Goal: Task Accomplishment & Management: Complete application form

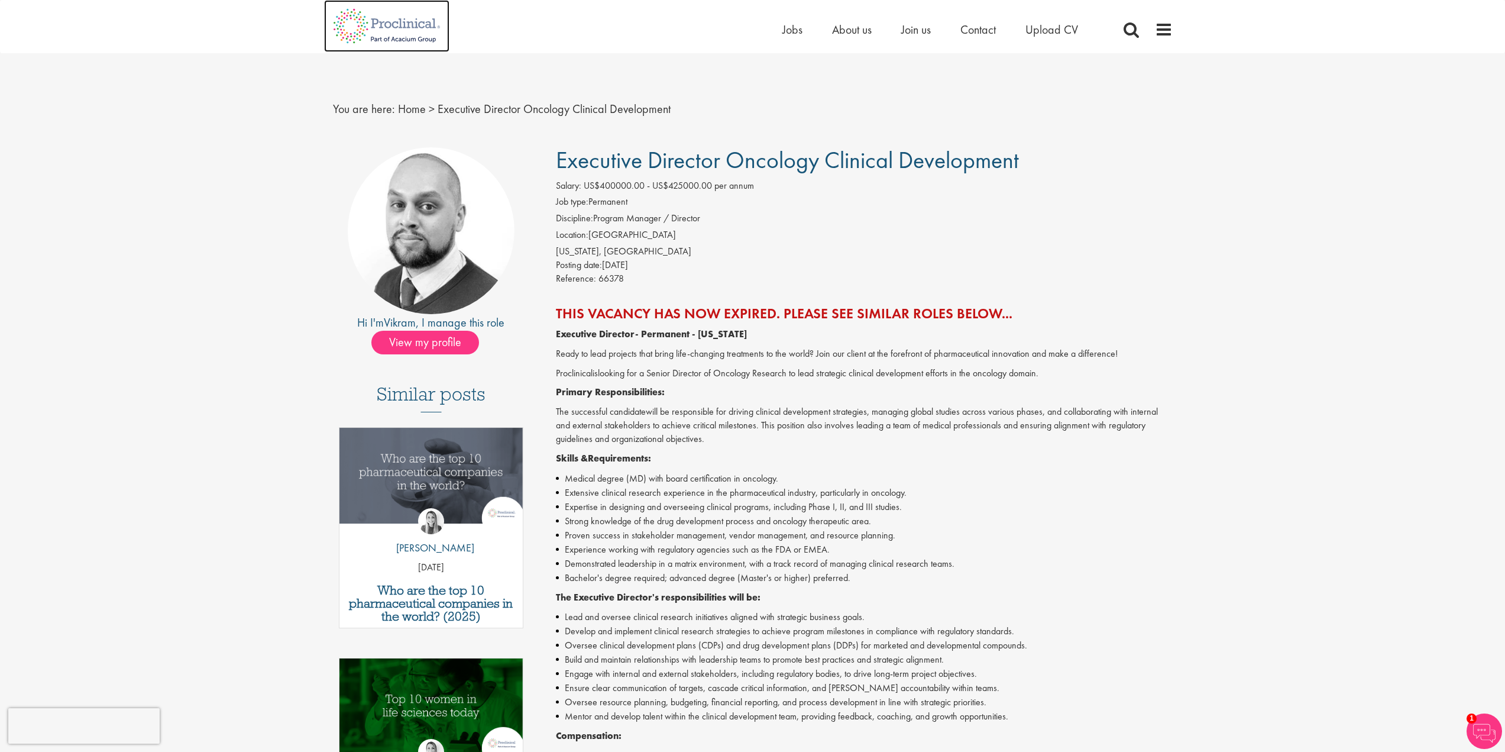
click at [384, 28] on img at bounding box center [386, 26] width 125 height 52
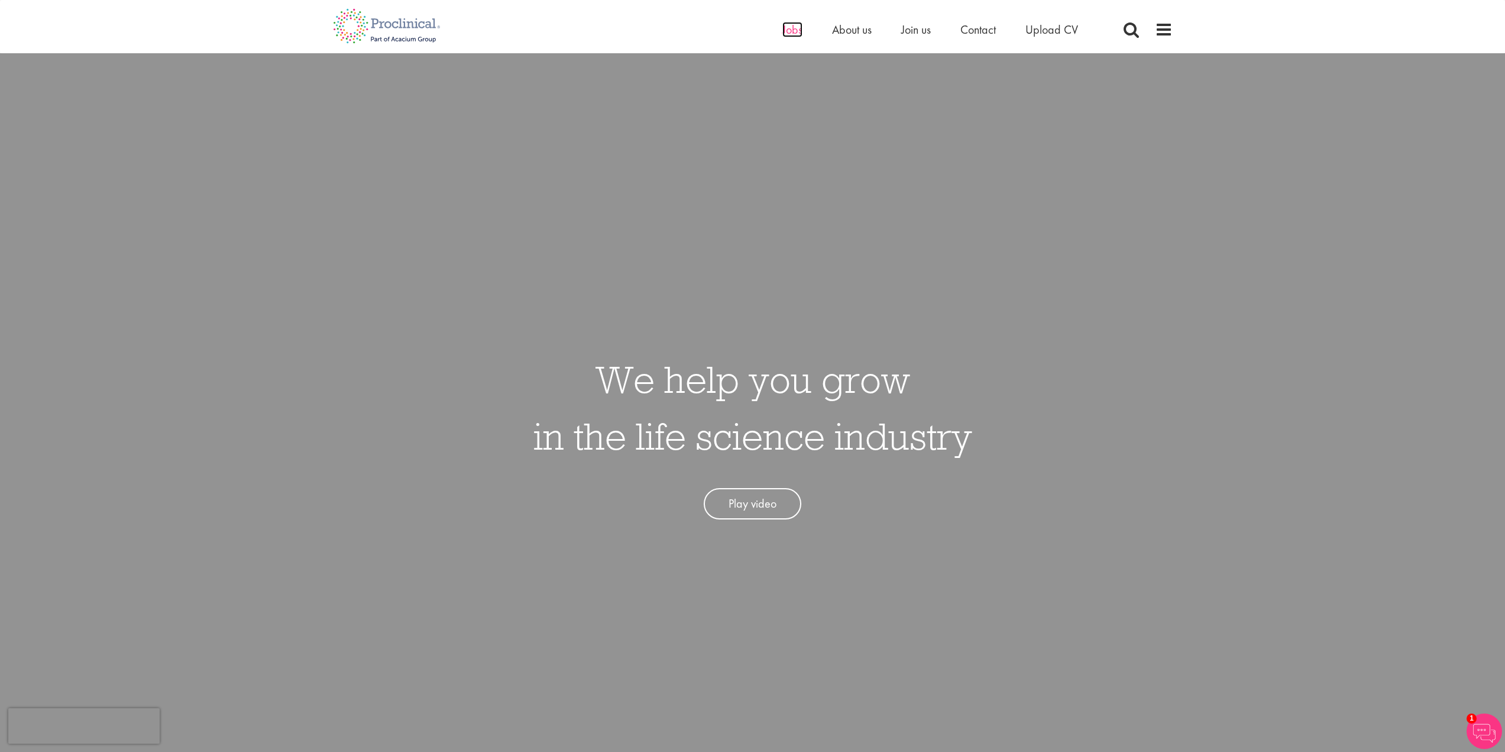
click at [796, 31] on span "Jobs" at bounding box center [792, 29] width 20 height 15
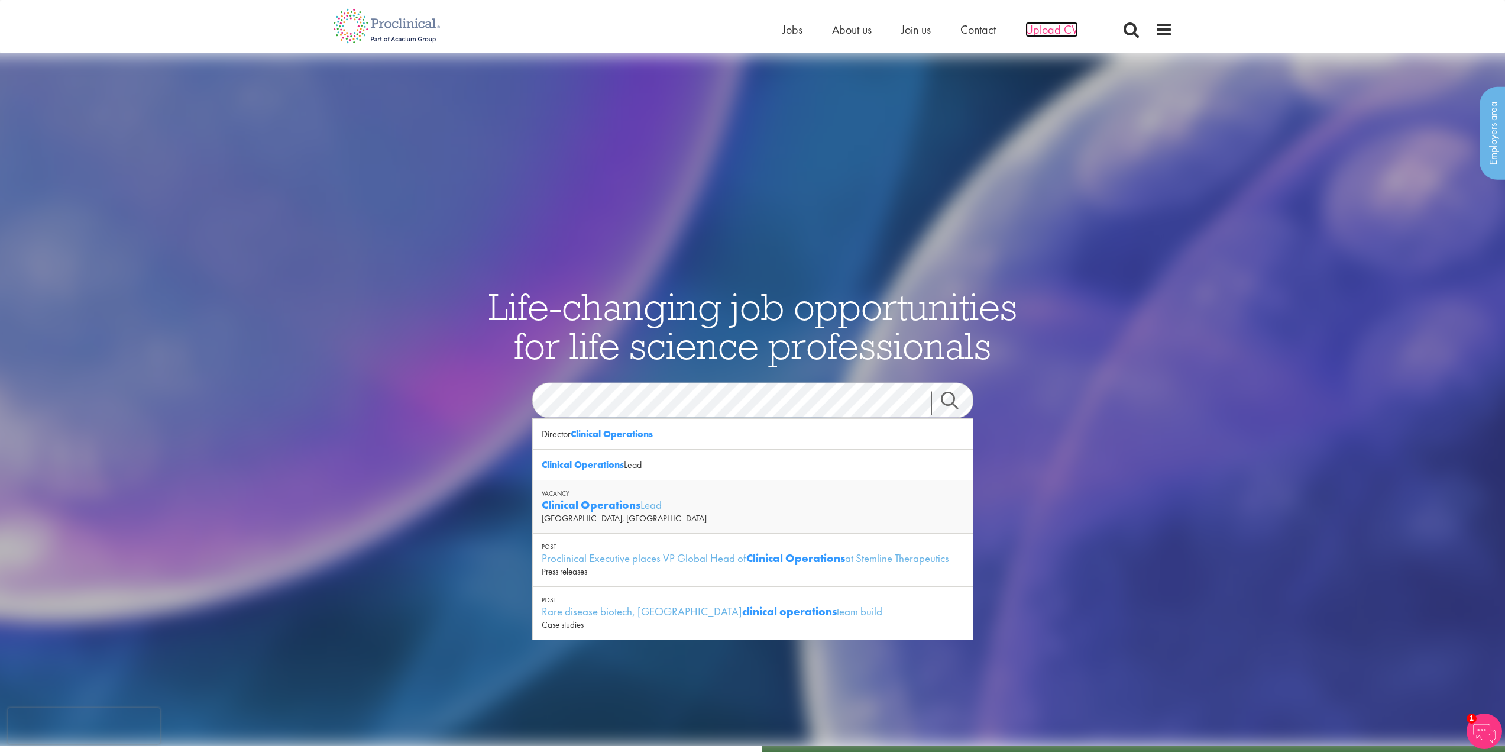
click at [1050, 29] on span "Upload CV" at bounding box center [1051, 29] width 53 height 15
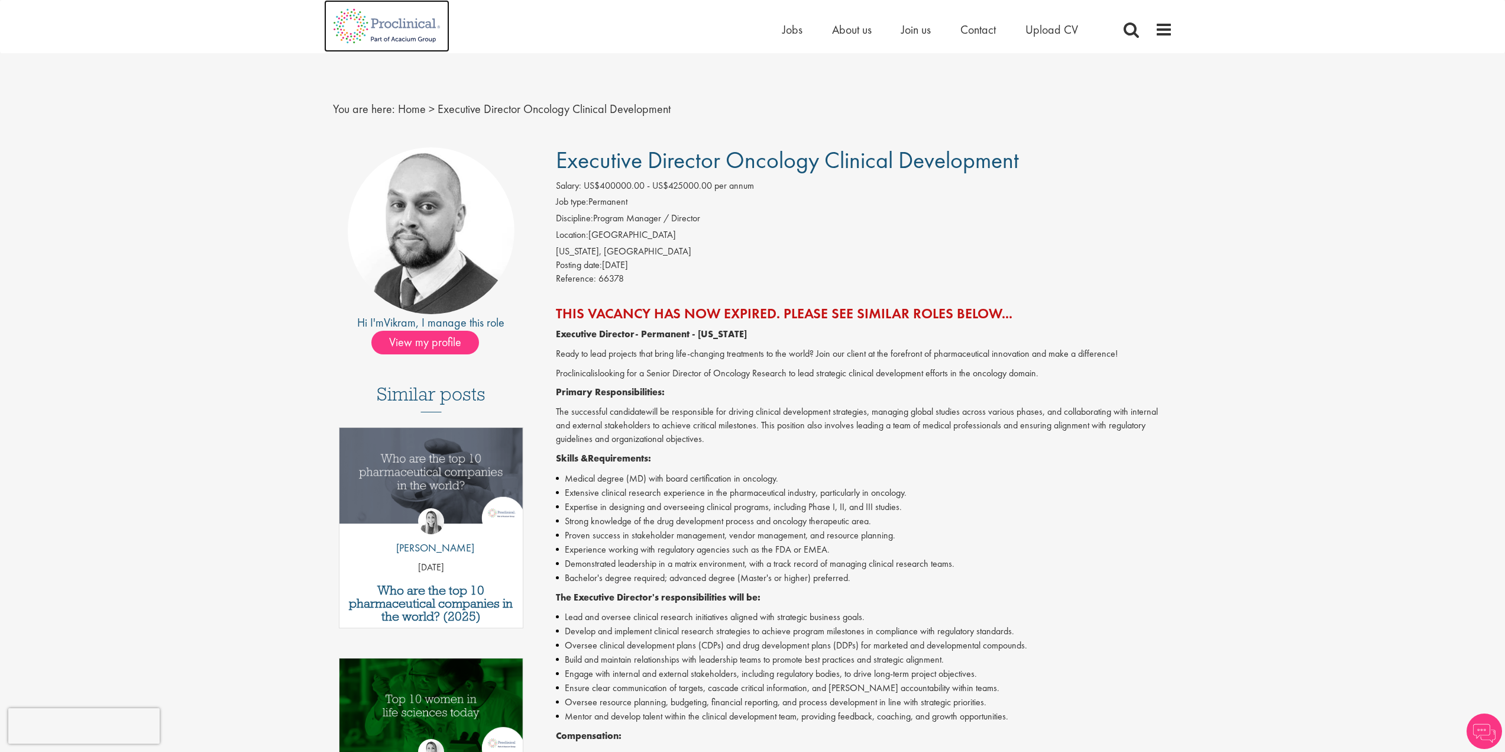
click at [384, 24] on img at bounding box center [386, 26] width 125 height 52
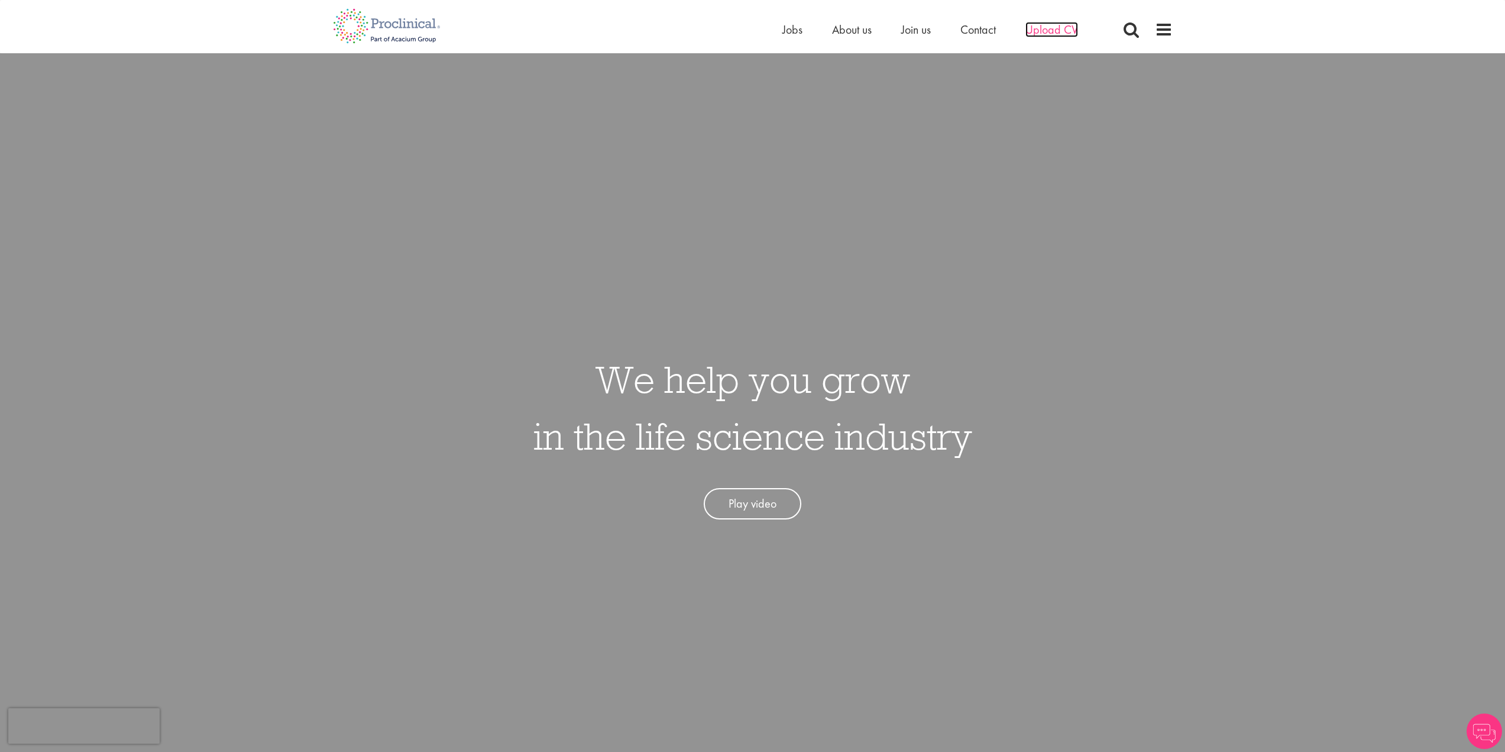
click at [1048, 30] on span "Upload CV" at bounding box center [1051, 29] width 53 height 15
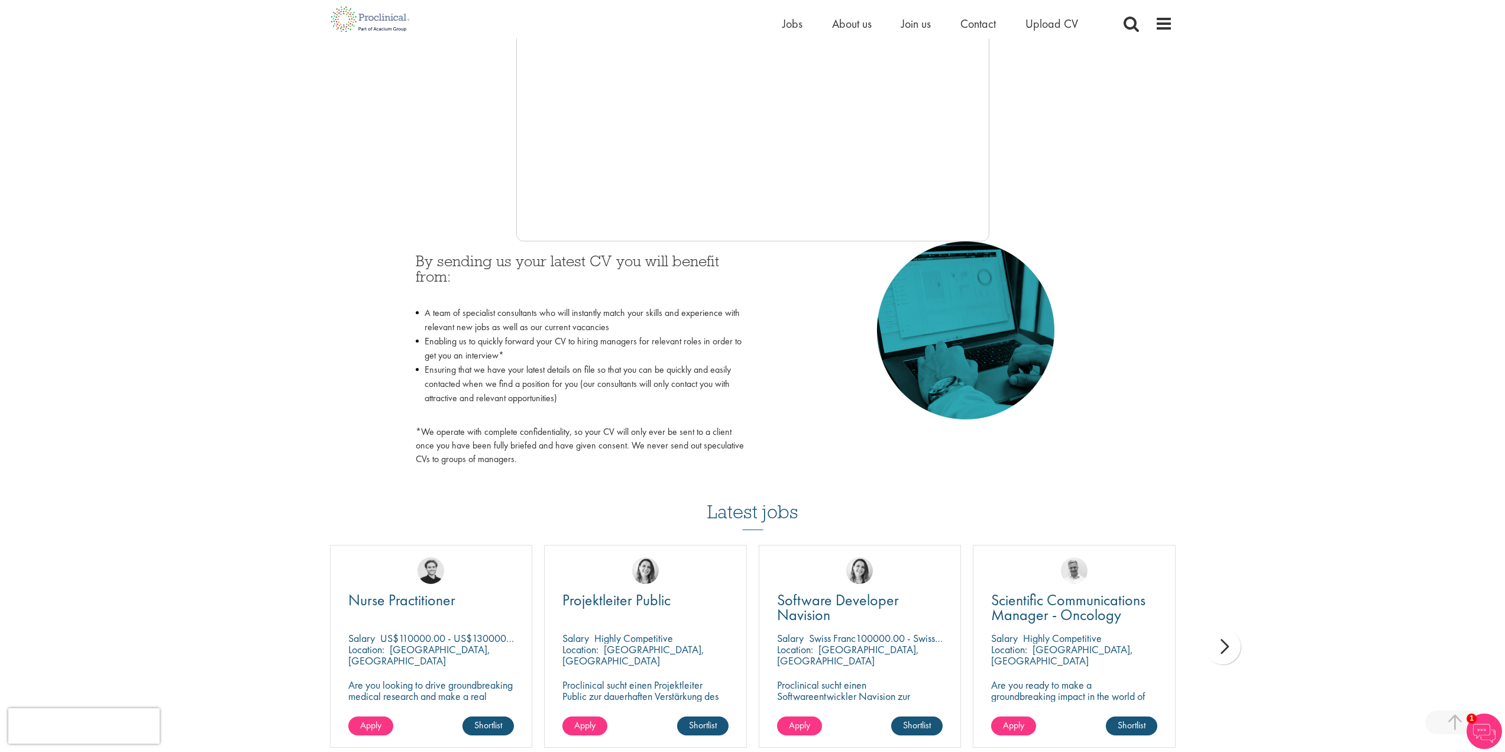
scroll to position [355, 0]
